Goal: Information Seeking & Learning: Learn about a topic

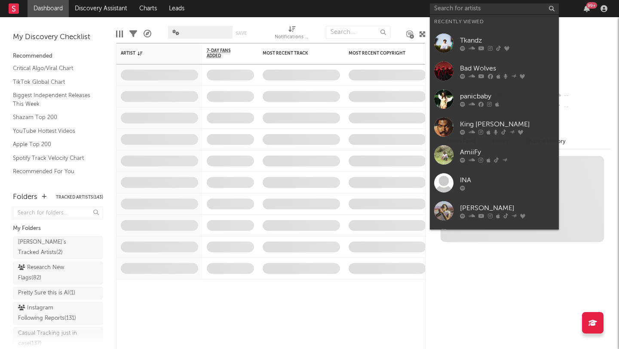
type input "s"
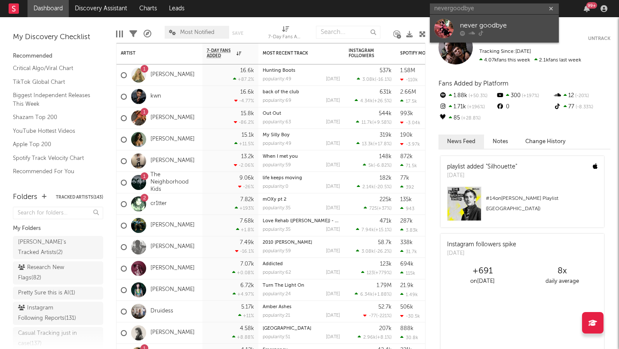
type input "nevergoodbye"
click at [483, 28] on div "never goodbye" at bounding box center [507, 26] width 95 height 10
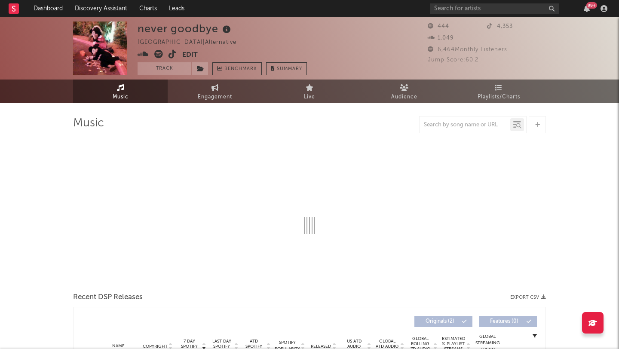
select select "1w"
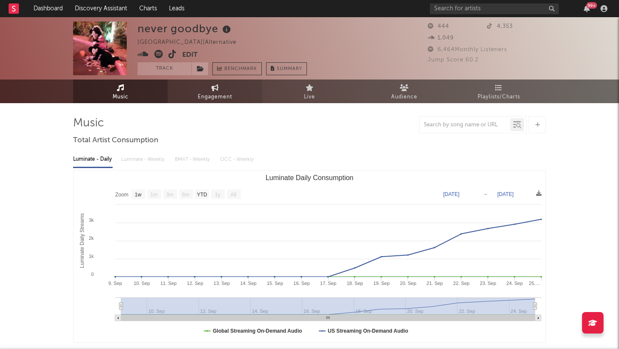
click at [210, 102] on link "Engagement" at bounding box center [215, 92] width 95 height 24
select select "1w"
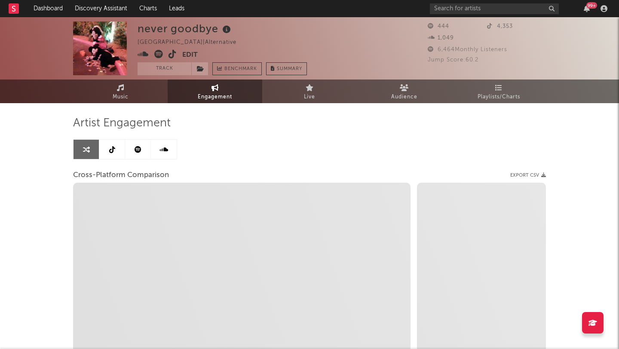
click at [109, 156] on link at bounding box center [112, 149] width 26 height 19
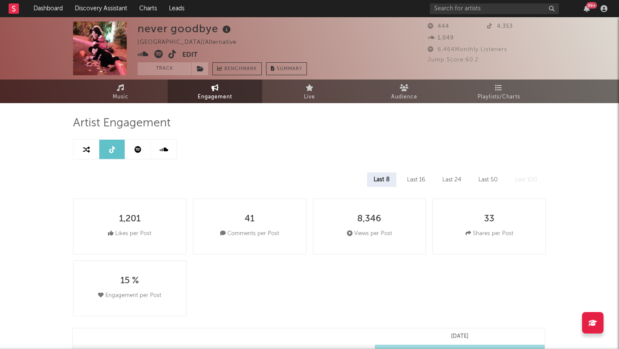
select select "1w"
click at [139, 157] on link at bounding box center [138, 149] width 26 height 19
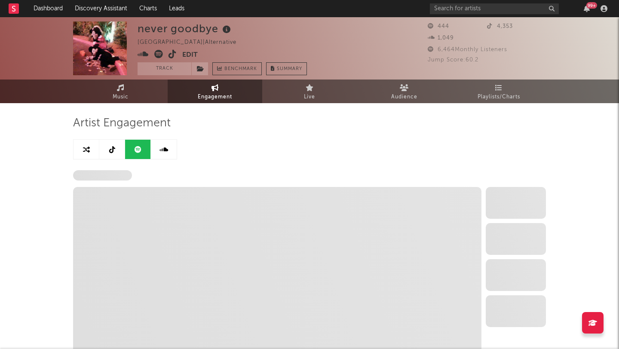
select select "1w"
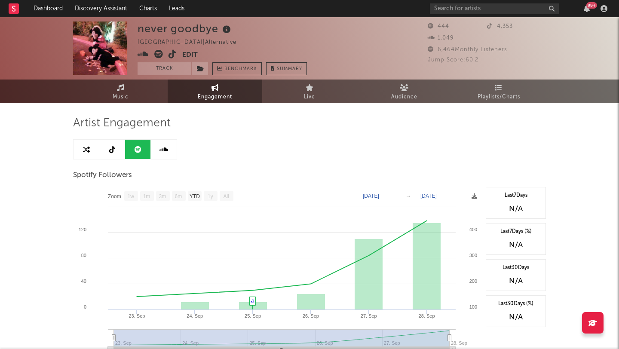
click at [110, 156] on link at bounding box center [112, 149] width 26 height 19
select select "1w"
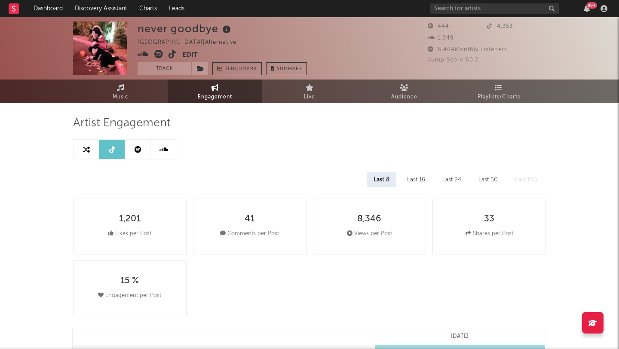
click at [87, 158] on link at bounding box center [87, 149] width 26 height 19
select select "1m"
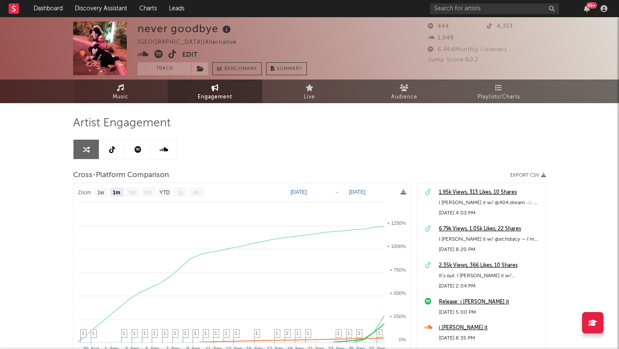
click at [147, 83] on link "Music" at bounding box center [120, 92] width 95 height 24
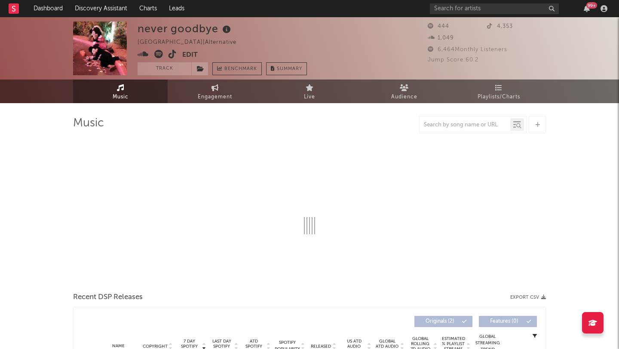
select select "1w"
